Goal: Task Accomplishment & Management: Use online tool/utility

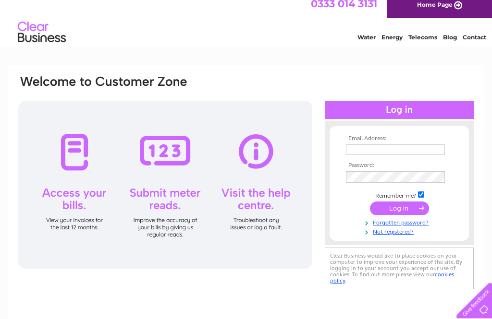
scroll to position [12, 0]
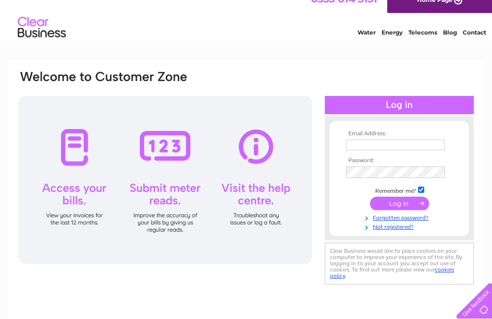
click at [417, 144] on input "text" at bounding box center [395, 145] width 99 height 11
click at [387, 142] on input "text" at bounding box center [395, 145] width 99 height 11
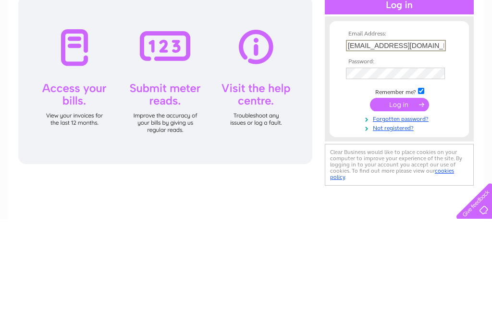
click at [421, 131] on tbody "Email Address: gregharland@gmz.co.uk Password: Remember me?" at bounding box center [398, 181] width 111 height 101
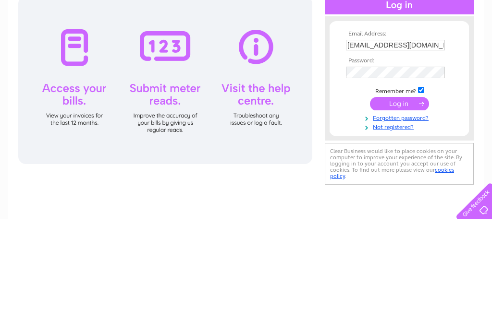
scroll to position [112, 0]
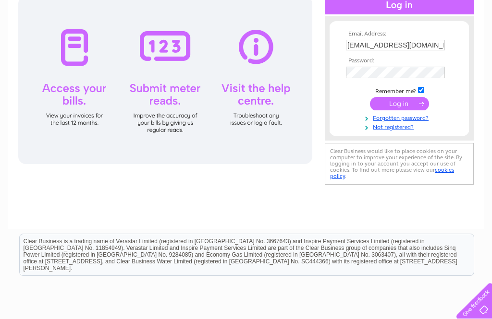
click at [431, 49] on input "gregharland@gmz.co.uk" at bounding box center [395, 45] width 99 height 11
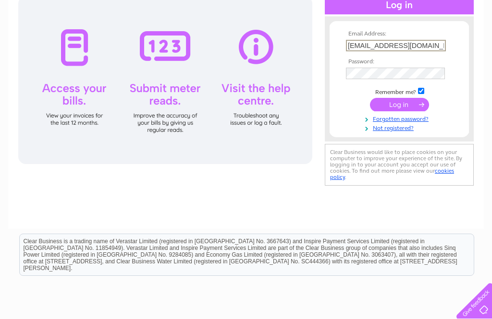
type input "gregharland@gmx.co.uk"
click at [425, 121] on link "Forgotten password?" at bounding box center [400, 118] width 109 height 9
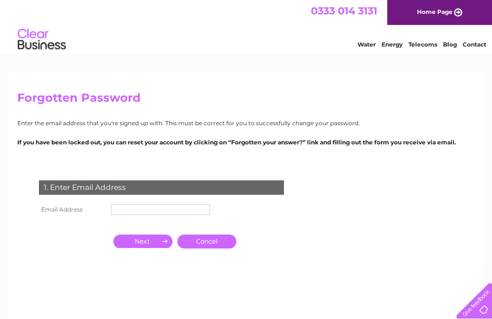
click at [162, 212] on input "text" at bounding box center [160, 209] width 99 height 11
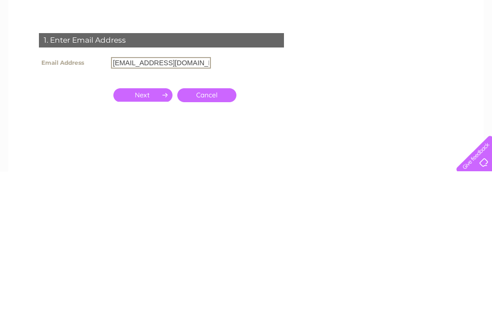
type input "gregharland@gmx.co.uk"
click at [150, 236] on input "button" at bounding box center [142, 242] width 59 height 13
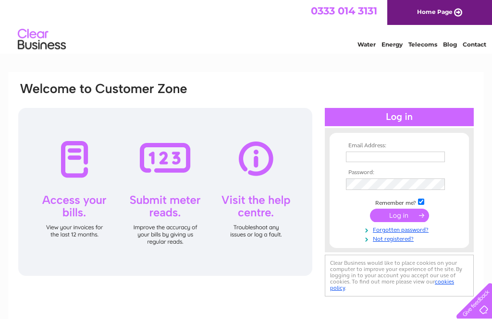
click at [400, 243] on link "Not registered?" at bounding box center [400, 238] width 109 height 9
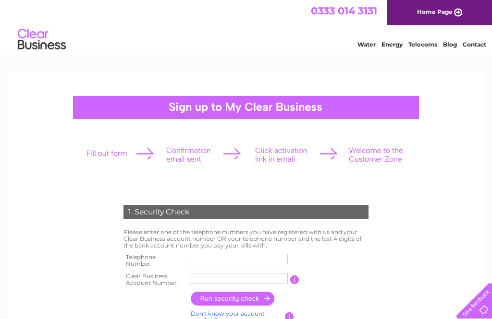
click at [254, 262] on input "text" at bounding box center [238, 259] width 99 height 11
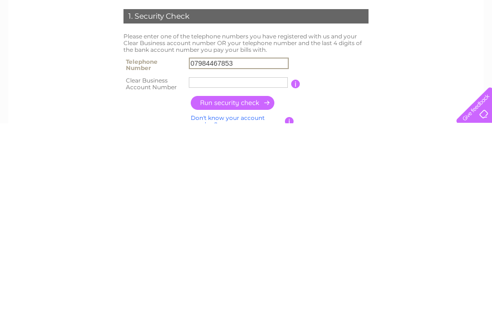
type input "07984467853"
click at [262, 273] on input "text" at bounding box center [238, 278] width 99 height 11
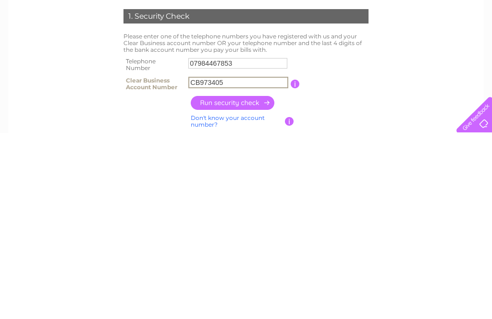
scroll to position [14, 0]
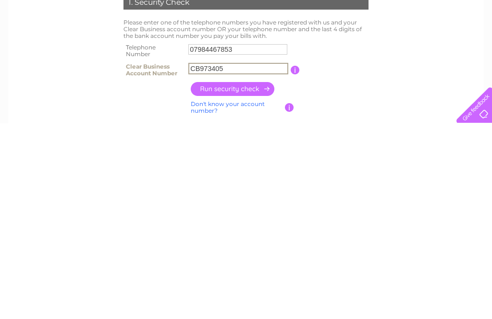
type input "CB973405"
click at [245, 278] on input "button" at bounding box center [233, 285] width 84 height 14
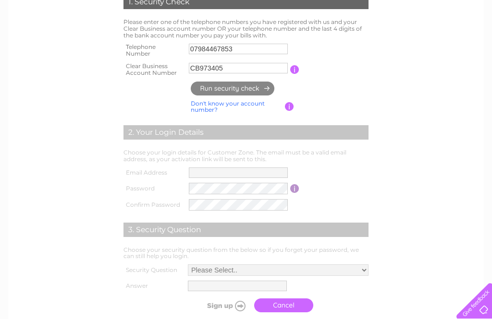
type input "gr*********@gm*******"
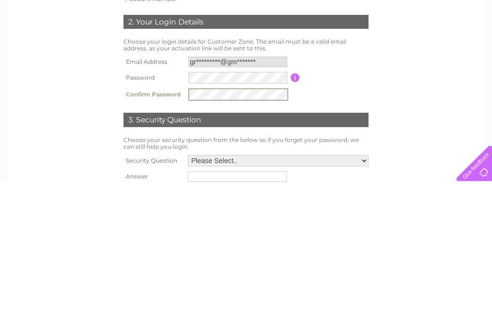
scroll to position [152, 0]
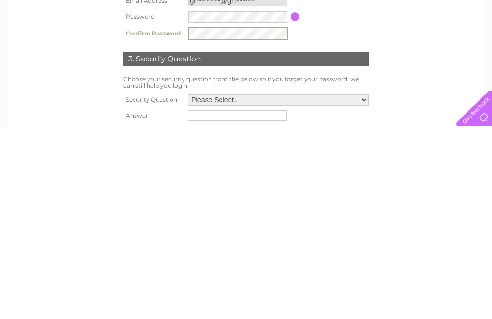
click at [386, 102] on div "1. Security Check Please enter one of the telephone numbers you have registered…" at bounding box center [245, 191] width 289 height 297
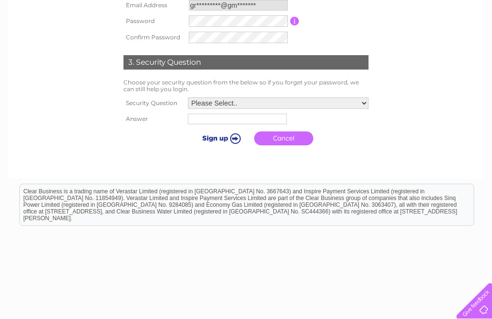
click at [360, 106] on select "Please Select.. In what town or city was your first job? In what town or city d…" at bounding box center [278, 103] width 180 height 12
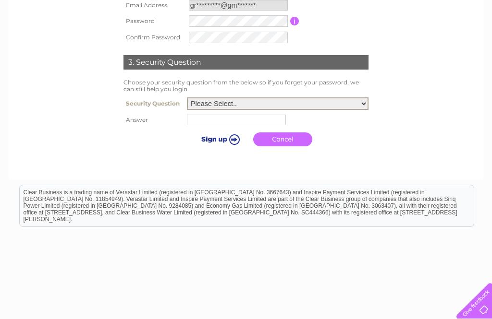
click at [363, 104] on select "Please Select.. In what town or city was your first job? In what town or city d…" at bounding box center [277, 103] width 181 height 12
click at [366, 101] on select "Please Select.. In what town or city was your first job? In what town or city d…" at bounding box center [277, 103] width 181 height 12
select select "1"
click at [216, 118] on input "text" at bounding box center [236, 120] width 99 height 11
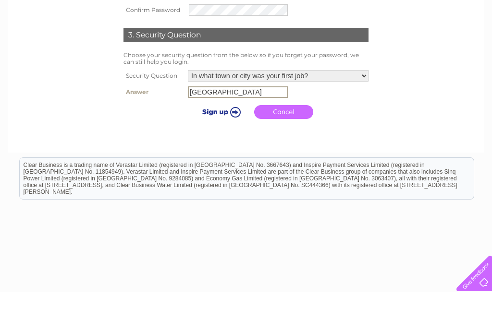
type input "Durban"
click at [202, 132] on input "submit" at bounding box center [219, 138] width 59 height 13
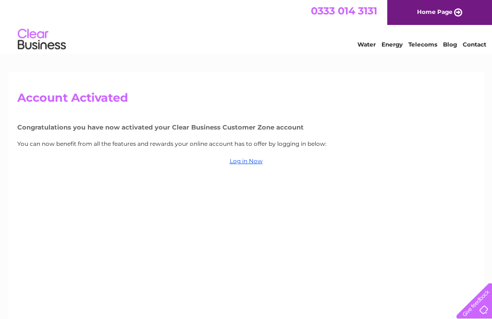
click at [241, 163] on link "Log in Now" at bounding box center [245, 160] width 33 height 7
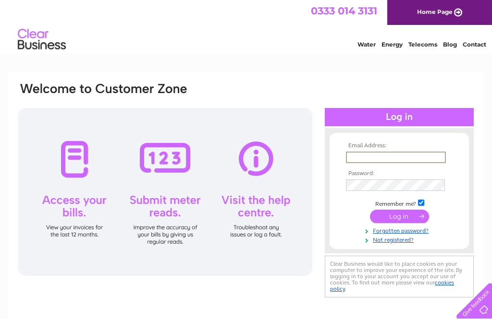
type input "gr*********@gm*******"
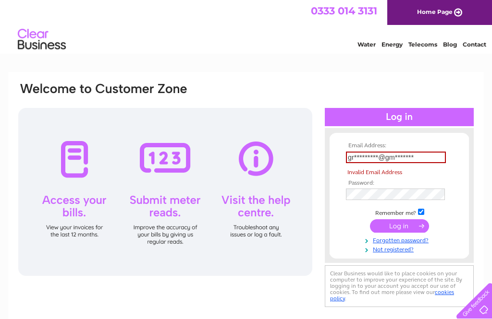
click at [399, 227] on input "submit" at bounding box center [399, 225] width 59 height 13
click at [407, 224] on input "submit" at bounding box center [399, 225] width 59 height 13
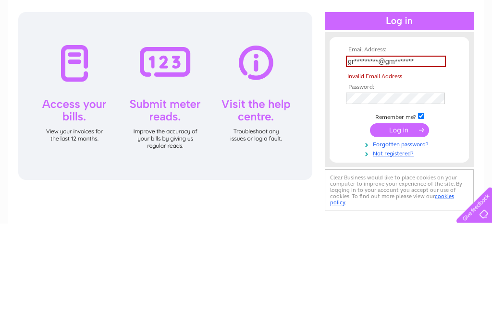
scroll to position [96, 0]
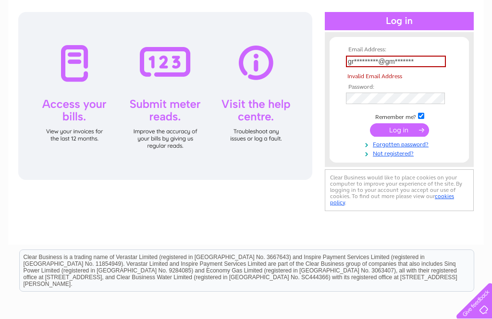
click at [433, 60] on input "gr*********@gm*******" at bounding box center [396, 62] width 100 height 12
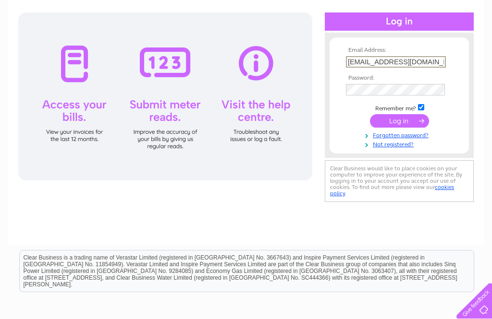
type input "gregharland@gmx.co.uk"
click at [399, 124] on input "submit" at bounding box center [399, 120] width 59 height 13
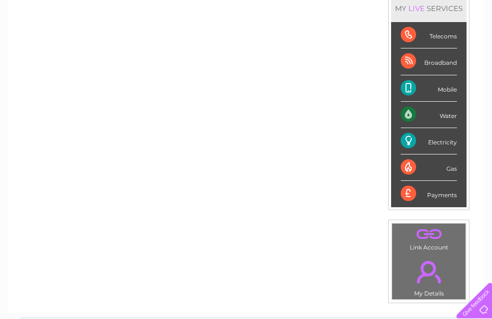
scroll to position [139, 0]
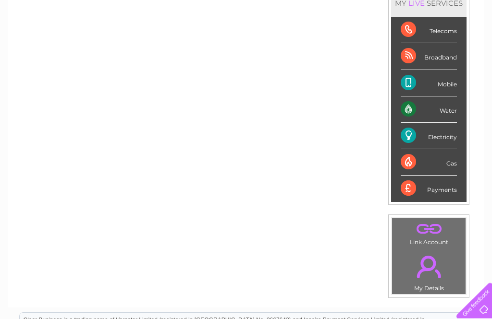
click at [437, 144] on div "Electricity" at bounding box center [428, 136] width 56 height 26
click at [435, 134] on div "Electricity" at bounding box center [428, 136] width 56 height 26
click at [434, 142] on div "Electricity" at bounding box center [428, 136] width 56 height 26
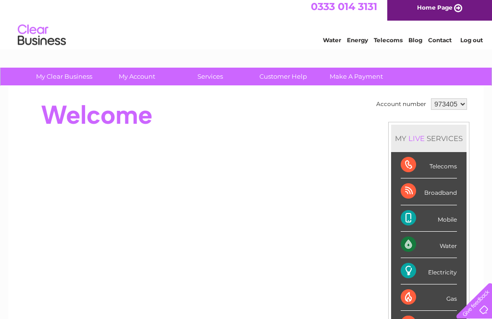
scroll to position [1, 0]
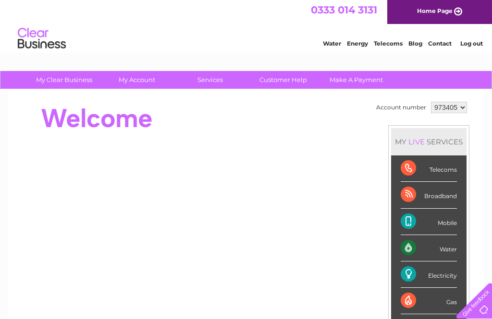
click at [231, 128] on div at bounding box center [191, 118] width 349 height 38
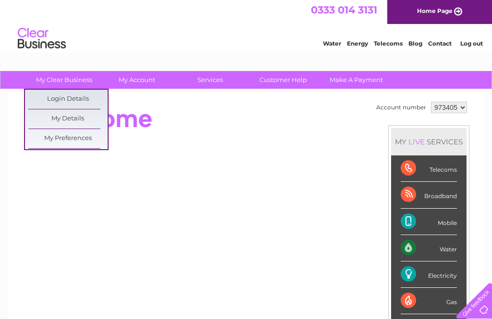
click at [219, 131] on div at bounding box center [191, 118] width 349 height 38
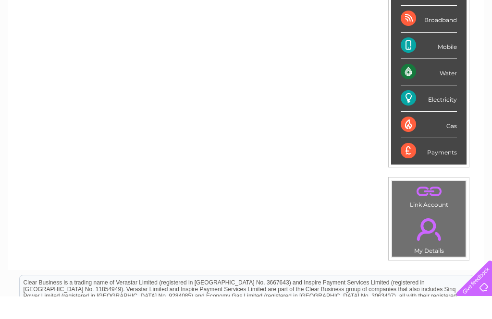
scroll to position [178, 0]
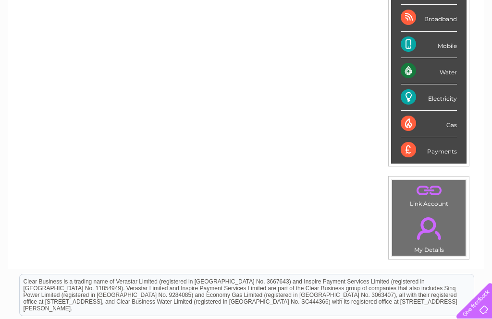
click at [293, 262] on div "Account number 973405 MY LIVE SERVICES Telecoms Broadband Mobile Water Electric…" at bounding box center [245, 91] width 475 height 357
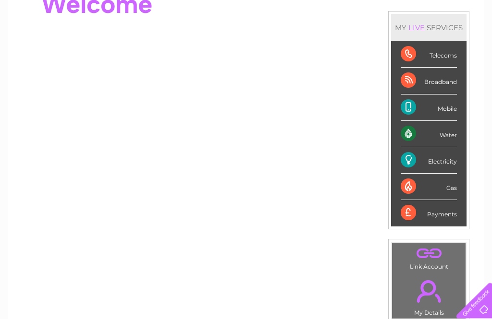
scroll to position [105, 0]
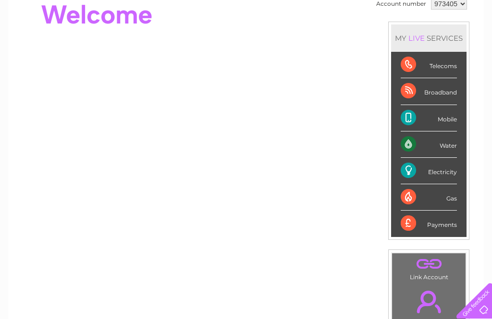
click at [428, 172] on div "Electricity" at bounding box center [428, 171] width 56 height 26
click at [411, 164] on div "Electricity" at bounding box center [428, 171] width 56 height 26
click at [415, 170] on div "Electricity" at bounding box center [428, 171] width 56 height 26
click at [415, 168] on div "Electricity" at bounding box center [428, 171] width 56 height 26
click at [443, 121] on div "Mobile" at bounding box center [428, 118] width 56 height 26
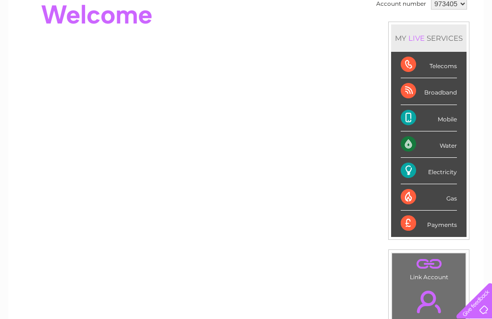
click at [443, 118] on div "Mobile" at bounding box center [428, 118] width 56 height 26
click at [442, 96] on div "Broadband" at bounding box center [428, 91] width 56 height 26
click at [442, 68] on div "Telecoms" at bounding box center [428, 65] width 56 height 26
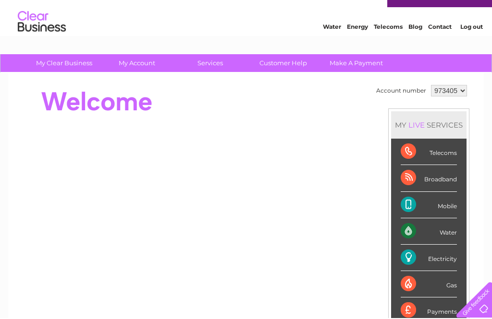
scroll to position [18, 0]
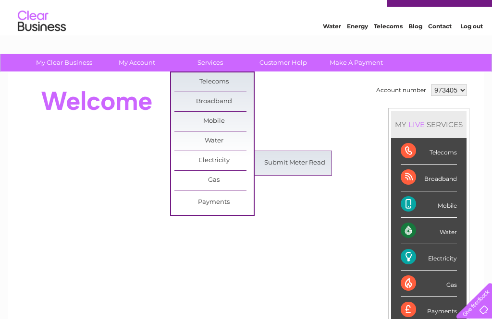
click at [234, 163] on link "Electricity" at bounding box center [213, 160] width 79 height 19
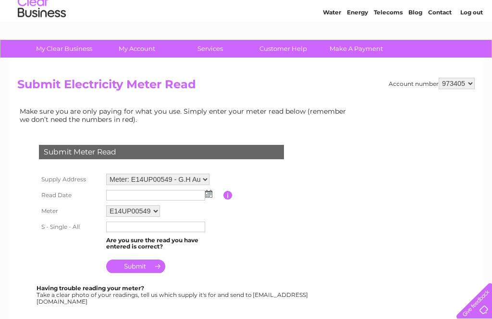
scroll to position [35, 0]
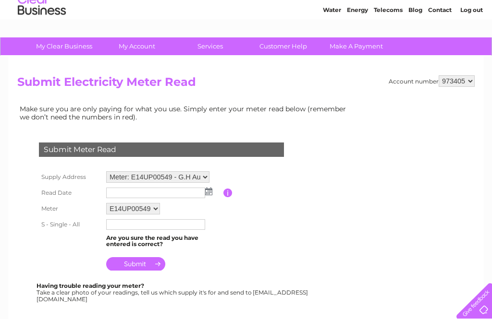
click at [189, 229] on input "text" at bounding box center [155, 224] width 99 height 11
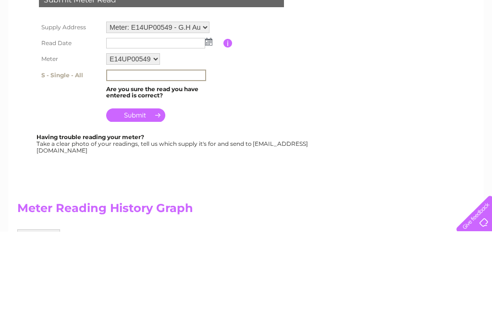
scroll to position [96, 0]
click at [207, 126] on img at bounding box center [208, 130] width 7 height 8
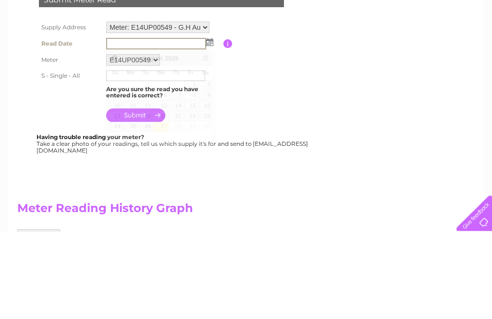
scroll to position [184, 0]
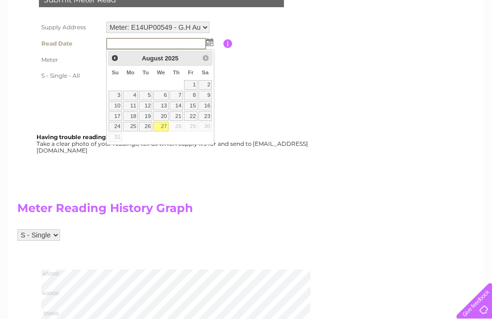
click at [168, 128] on link "27" at bounding box center [160, 127] width 15 height 10
type input "2025/08/27"
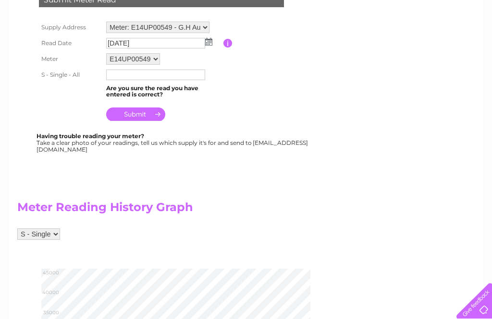
click at [184, 80] on input "text" at bounding box center [155, 75] width 99 height 11
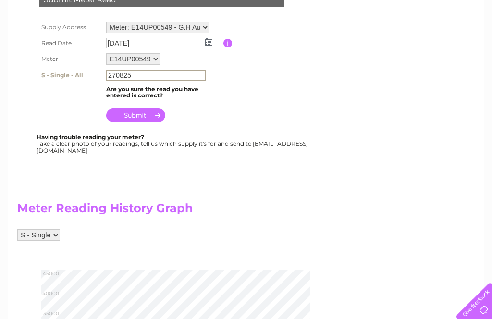
type input "270825"
click at [142, 114] on input "submit" at bounding box center [135, 114] width 59 height 13
